Goal: Contribute content

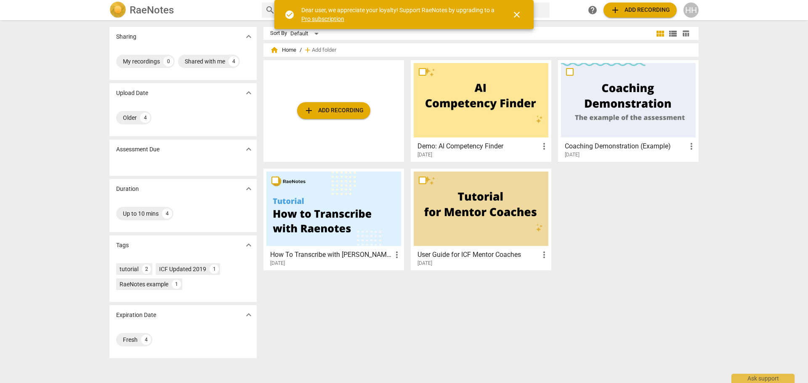
click at [331, 114] on span "add Add recording" at bounding box center [334, 111] width 60 height 10
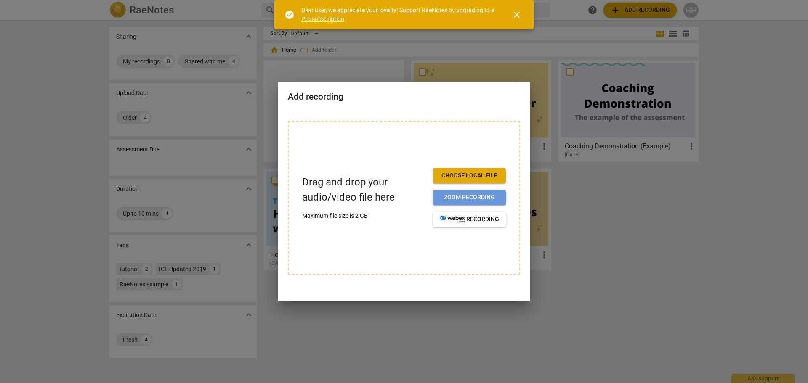
click at [456, 194] on span "Zoom recording" at bounding box center [469, 198] width 59 height 8
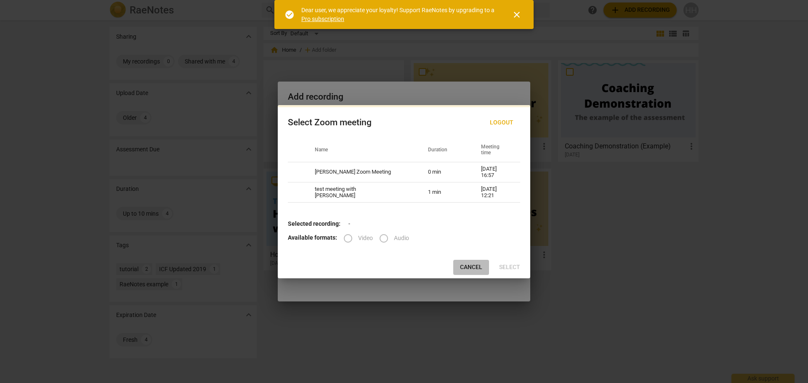
click at [468, 266] on span "Cancel" at bounding box center [471, 267] width 22 height 8
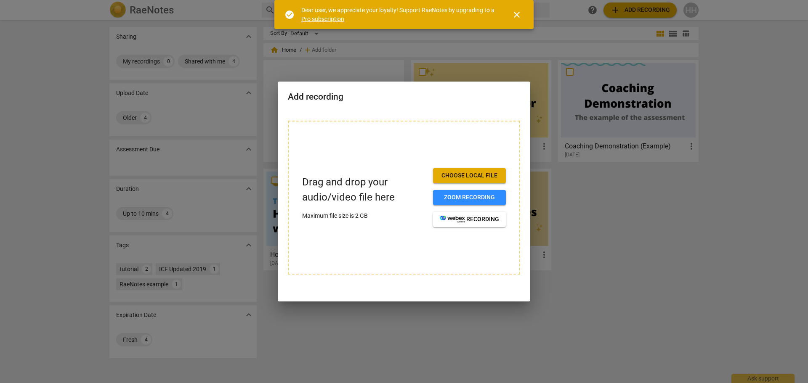
click at [518, 11] on span "close" at bounding box center [517, 15] width 10 height 10
